Goal: Transaction & Acquisition: Purchase product/service

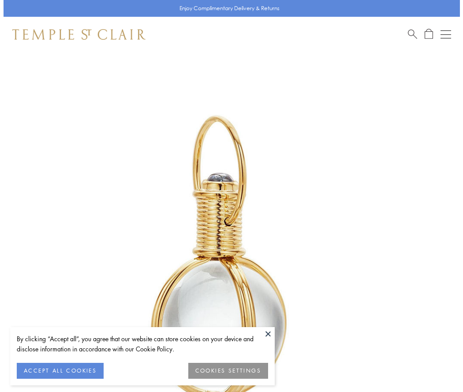
scroll to position [224, 0]
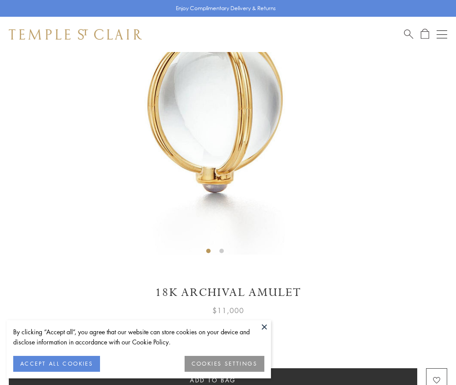
click at [213, 379] on span "Add to bag" at bounding box center [213, 380] width 46 height 10
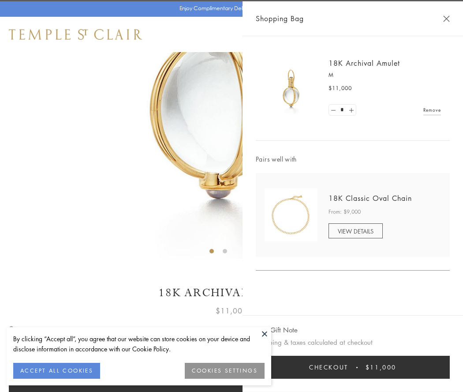
click at [353, 367] on button "Checkout $11,000" at bounding box center [353, 366] width 194 height 23
